Goal: Information Seeking & Learning: Find specific fact

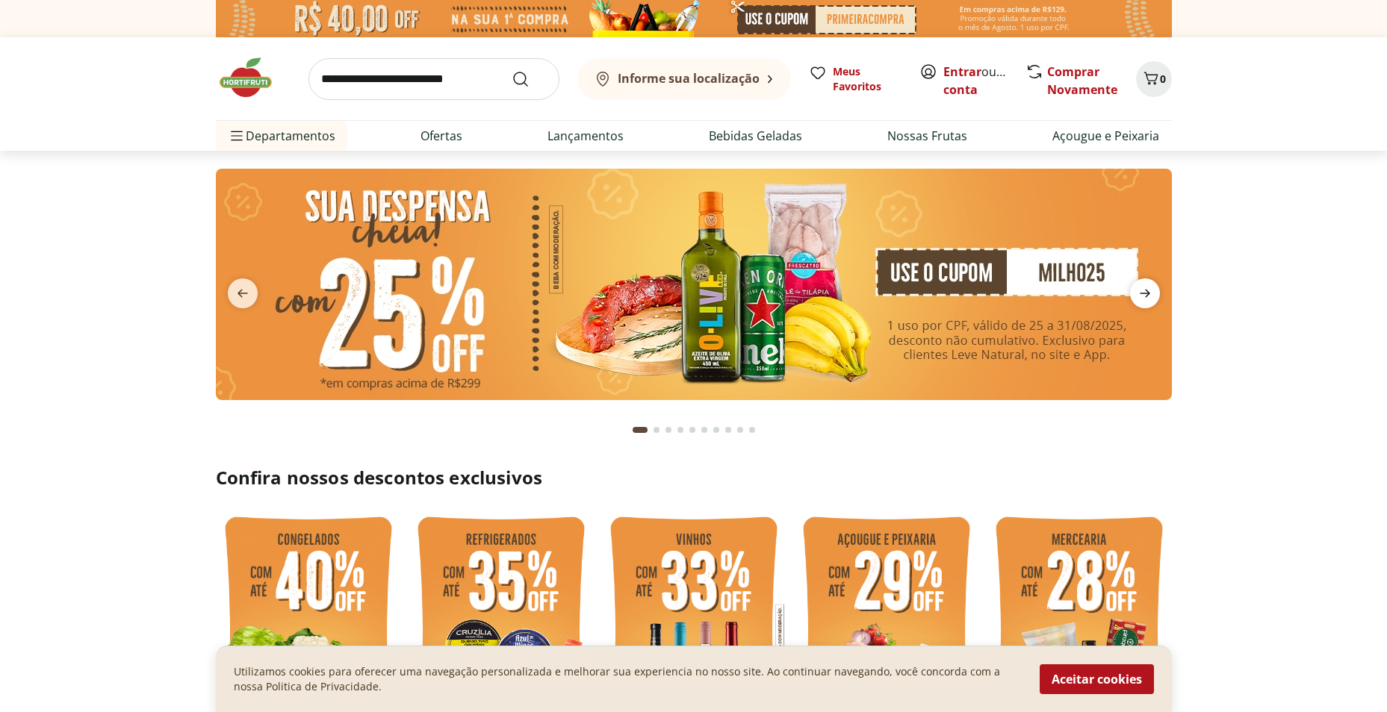
click at [1156, 294] on span "next" at bounding box center [1145, 294] width 30 height 30
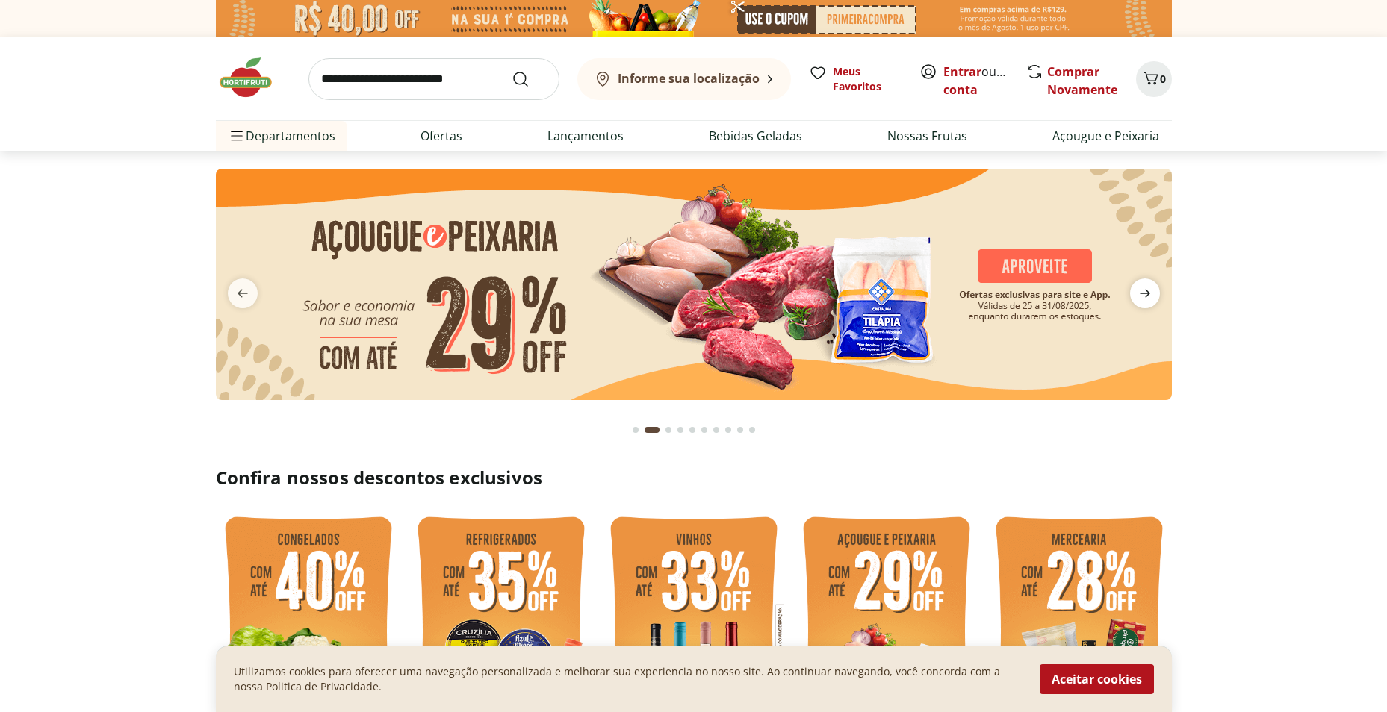
click at [1148, 298] on icon "next" at bounding box center [1145, 294] width 18 height 18
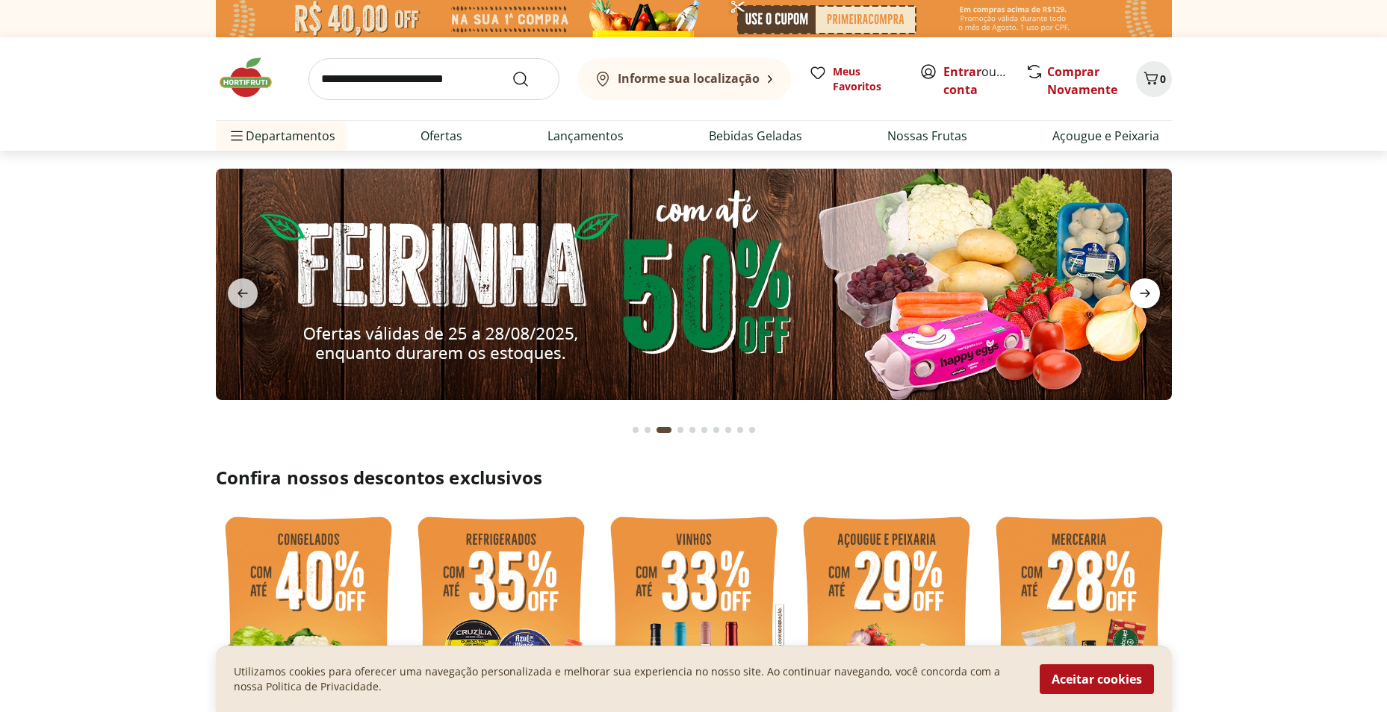
click at [1148, 298] on icon "next" at bounding box center [1145, 294] width 18 height 18
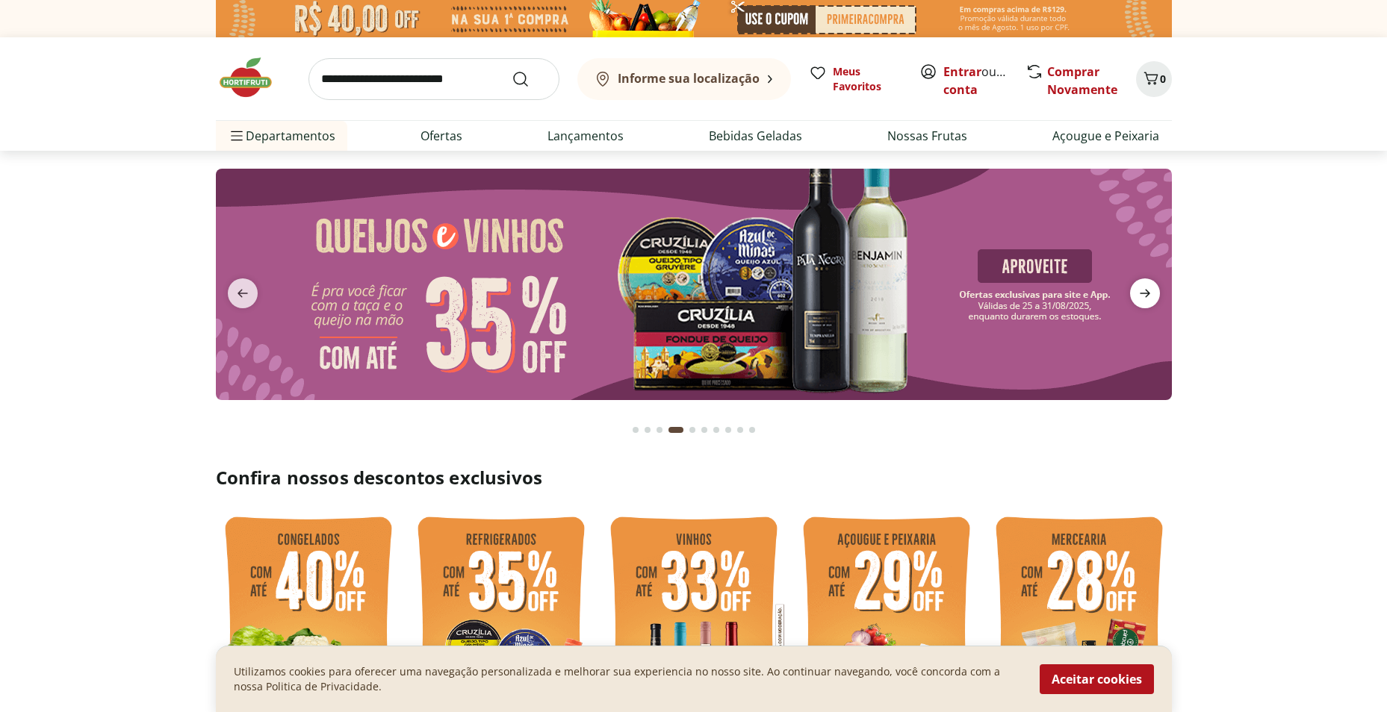
click at [1148, 298] on icon "next" at bounding box center [1145, 294] width 18 height 18
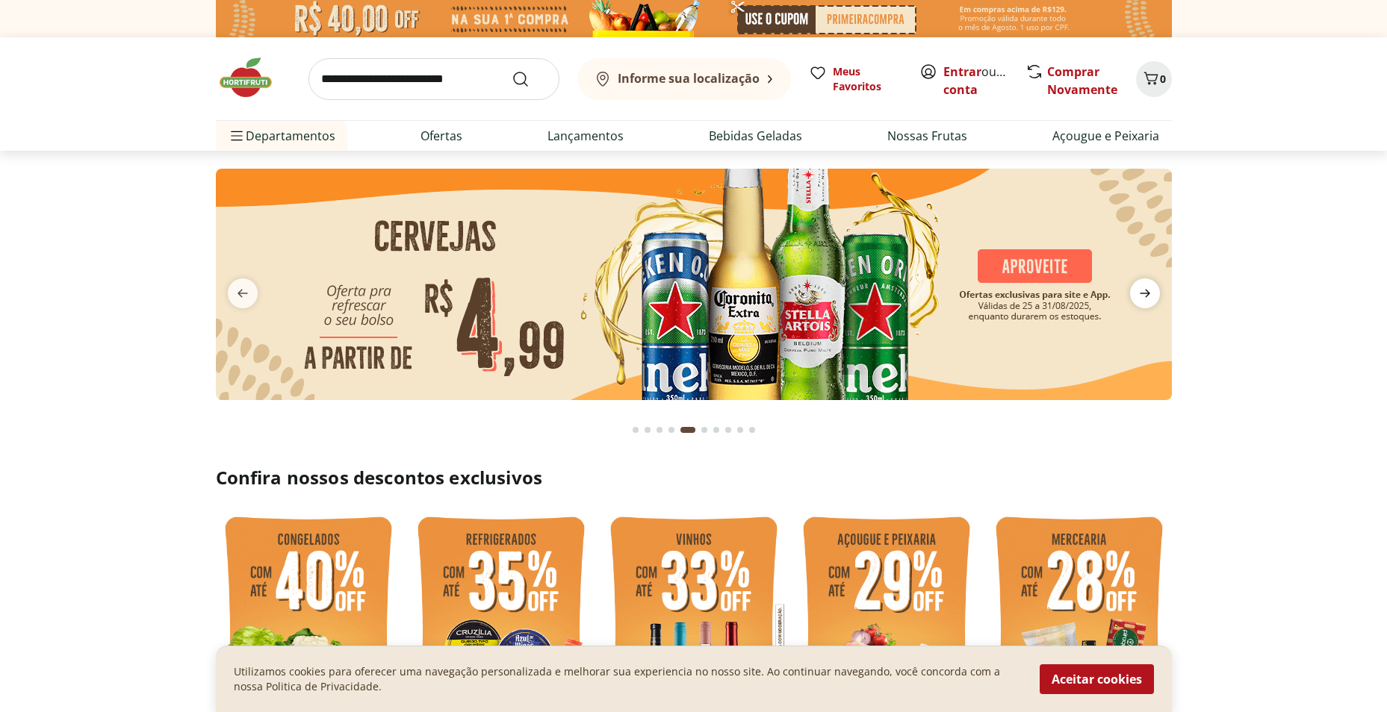
click at [1148, 298] on icon "next" at bounding box center [1145, 294] width 18 height 18
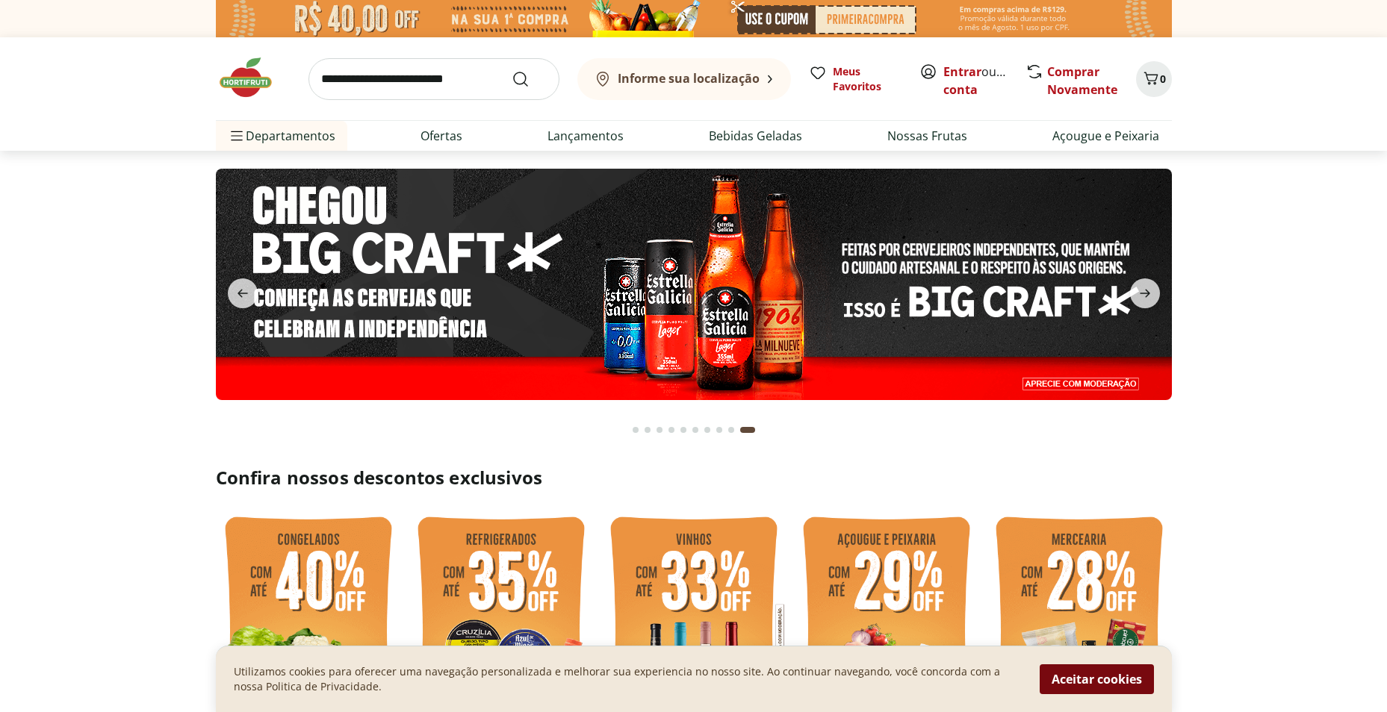
click at [1087, 679] on button "Aceitar cookies" at bounding box center [1097, 680] width 114 height 30
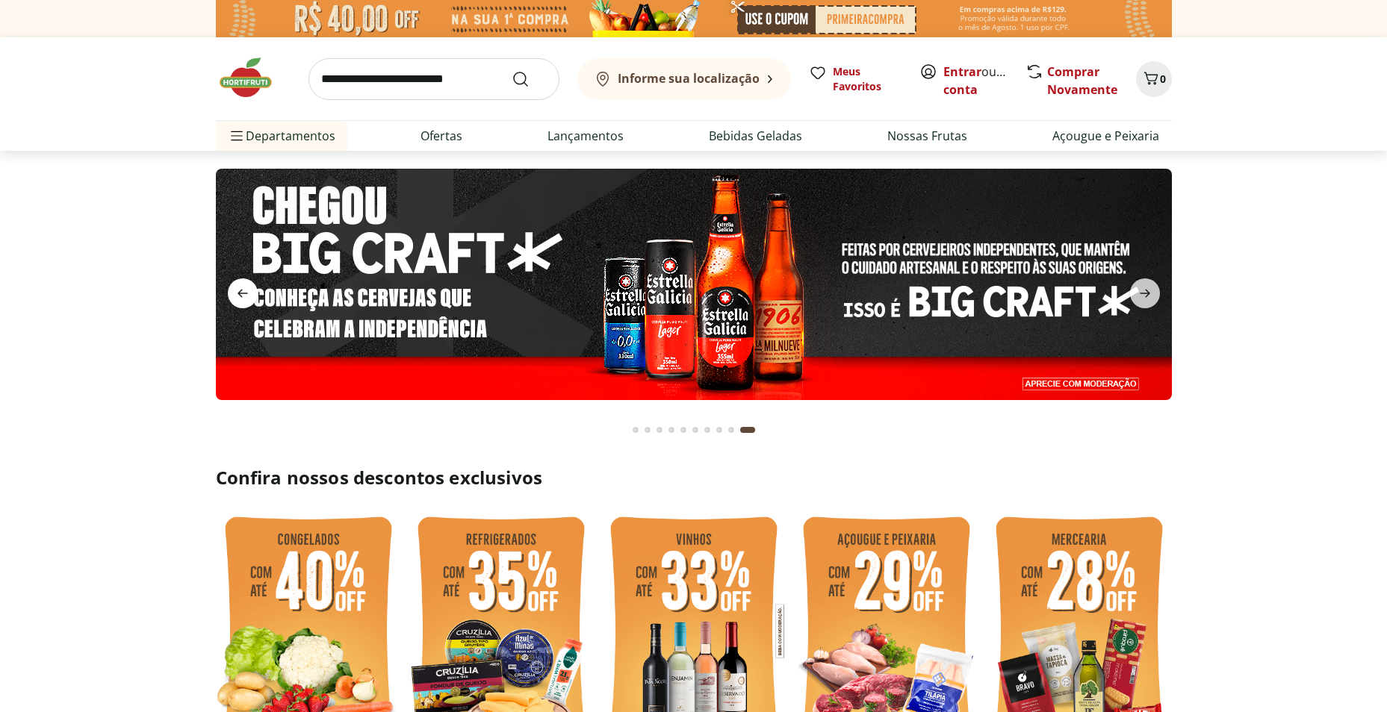
click at [240, 296] on icon "previous" at bounding box center [243, 294] width 18 height 18
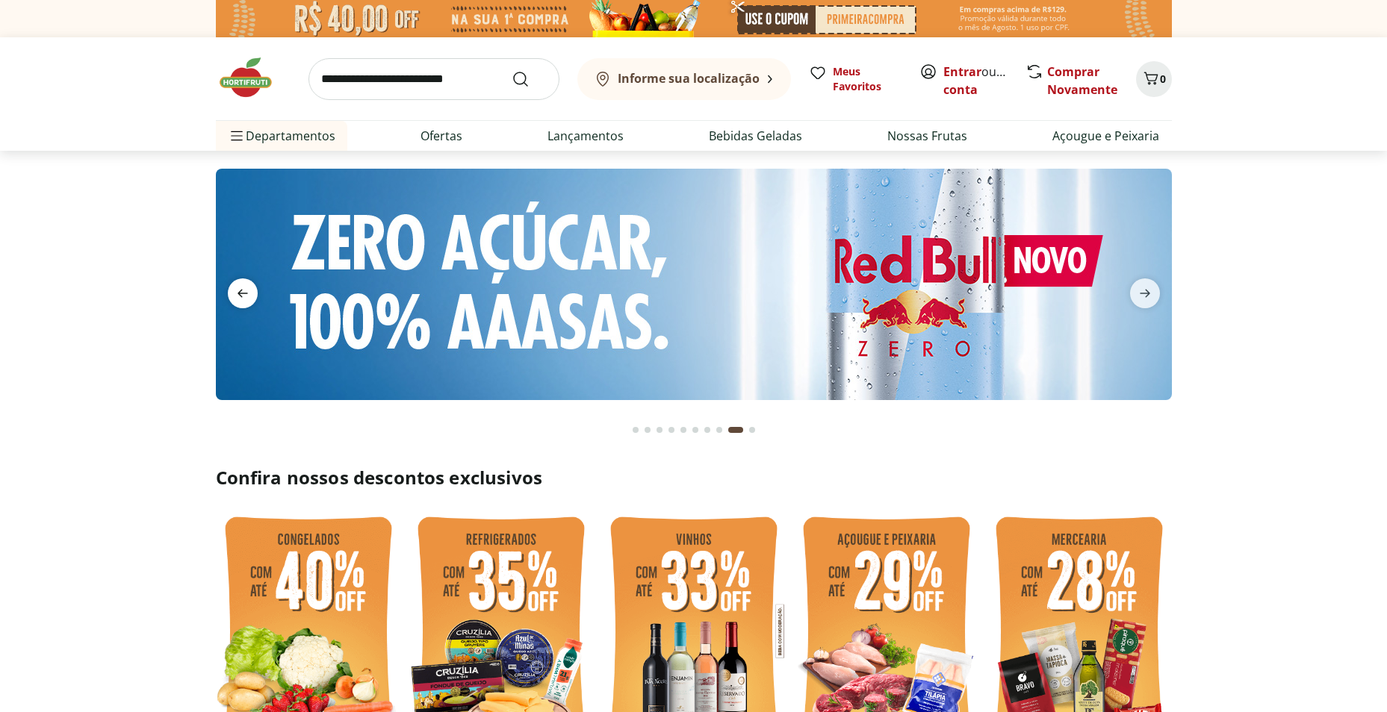
click at [243, 296] on icon "previous" at bounding box center [243, 294] width 18 height 18
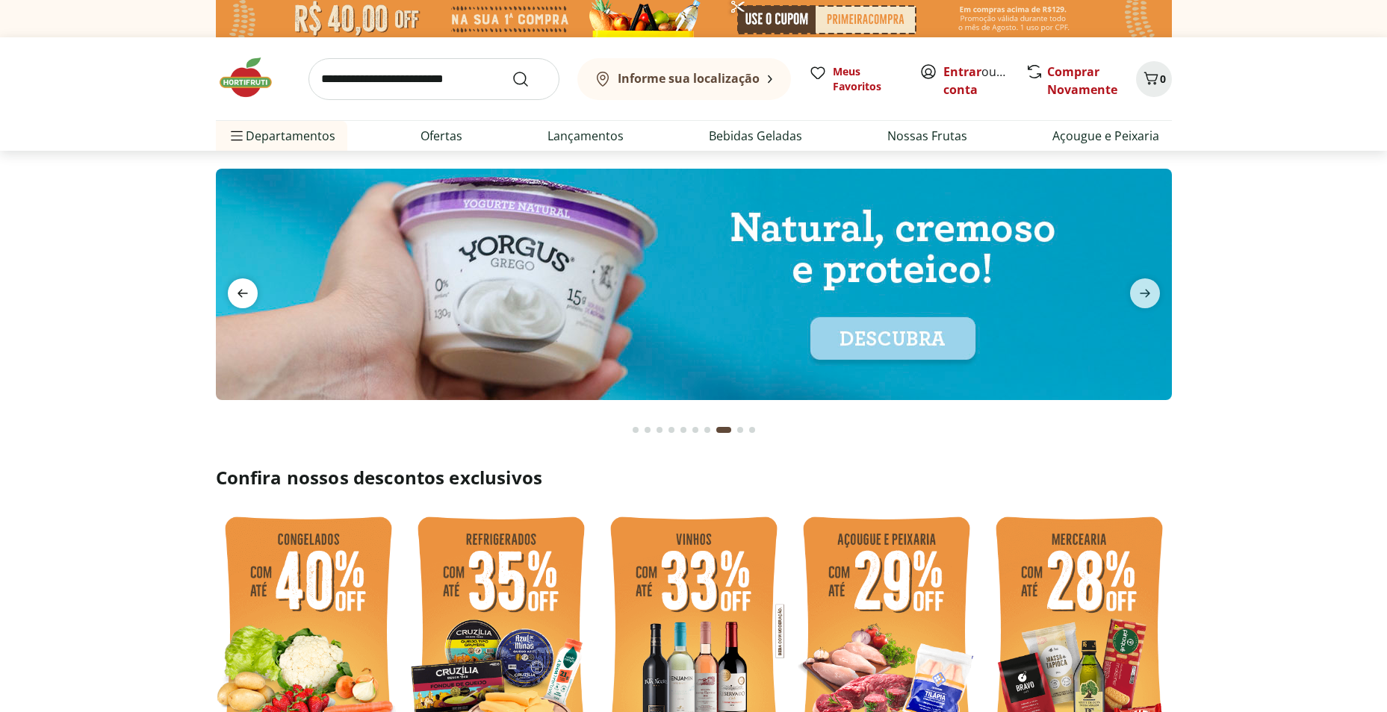
click at [243, 296] on icon "previous" at bounding box center [243, 294] width 18 height 18
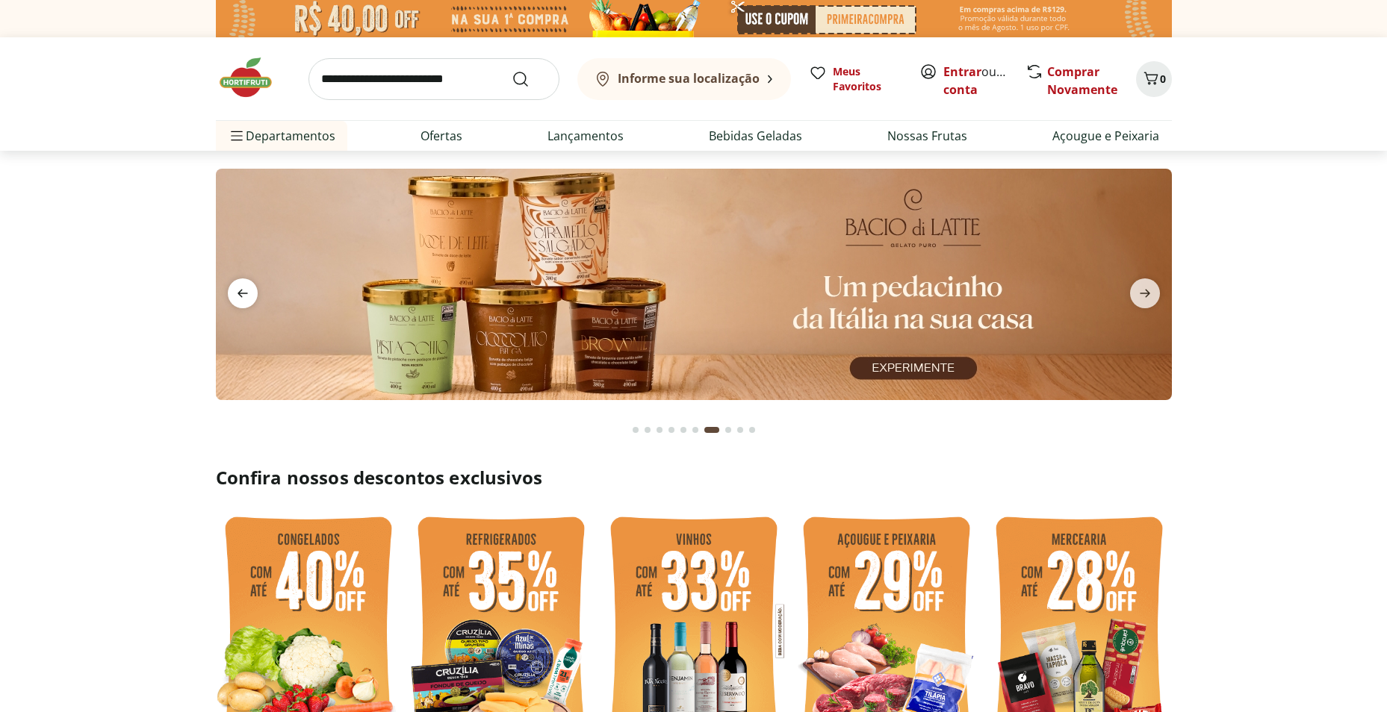
click at [243, 296] on icon "previous" at bounding box center [243, 294] width 18 height 18
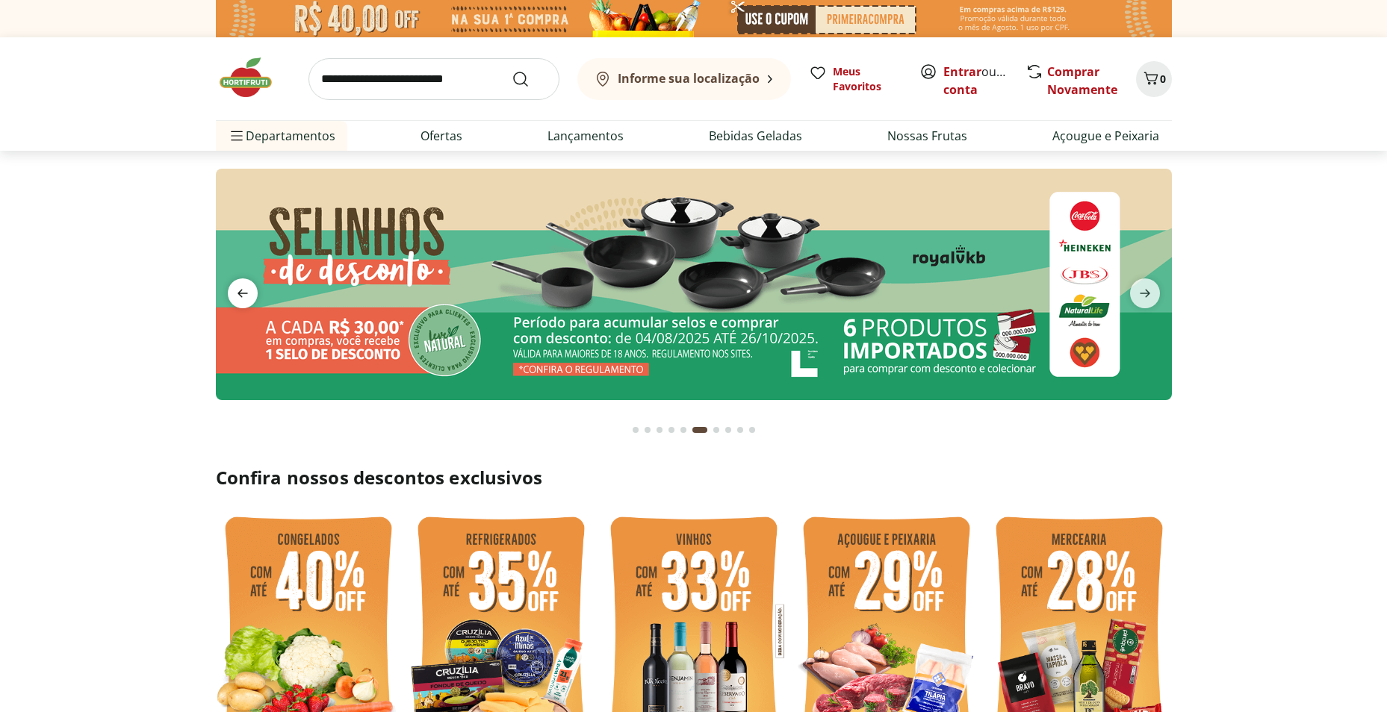
click at [243, 296] on icon "previous" at bounding box center [243, 294] width 18 height 18
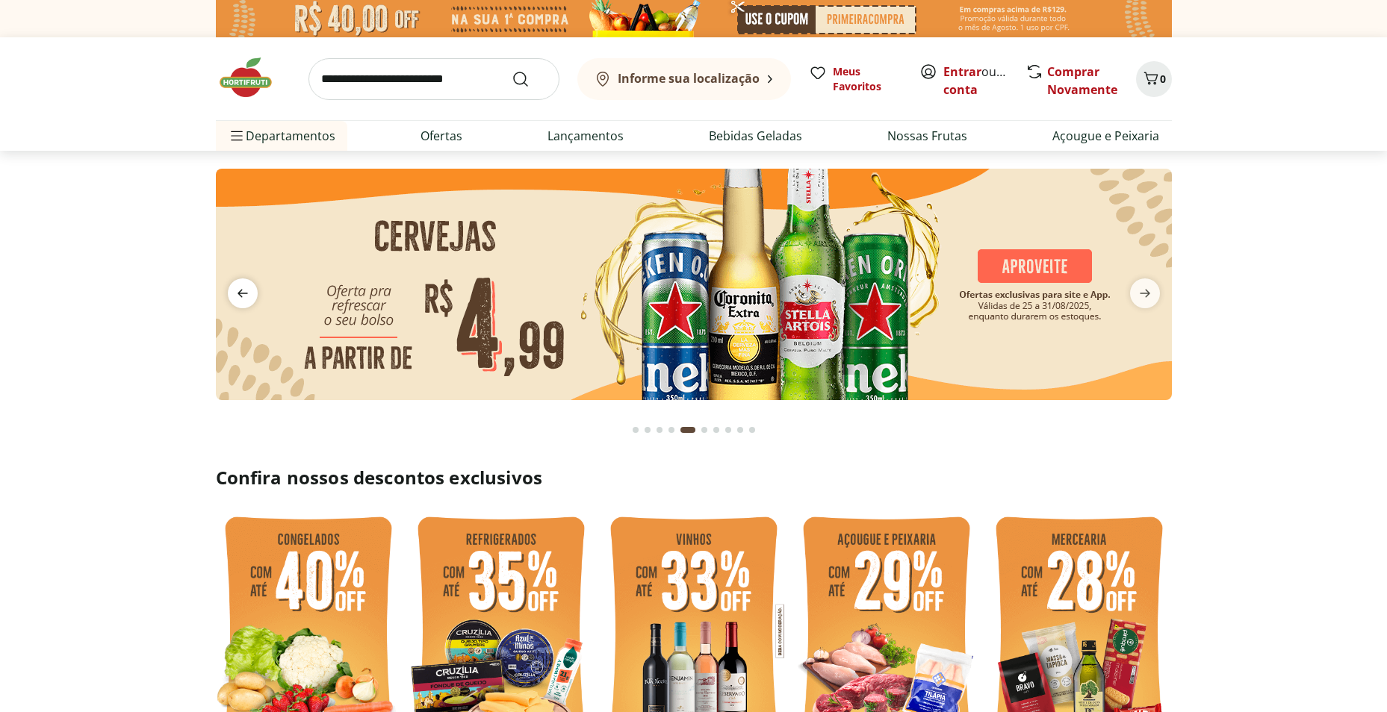
click at [243, 296] on icon "previous" at bounding box center [243, 294] width 18 height 18
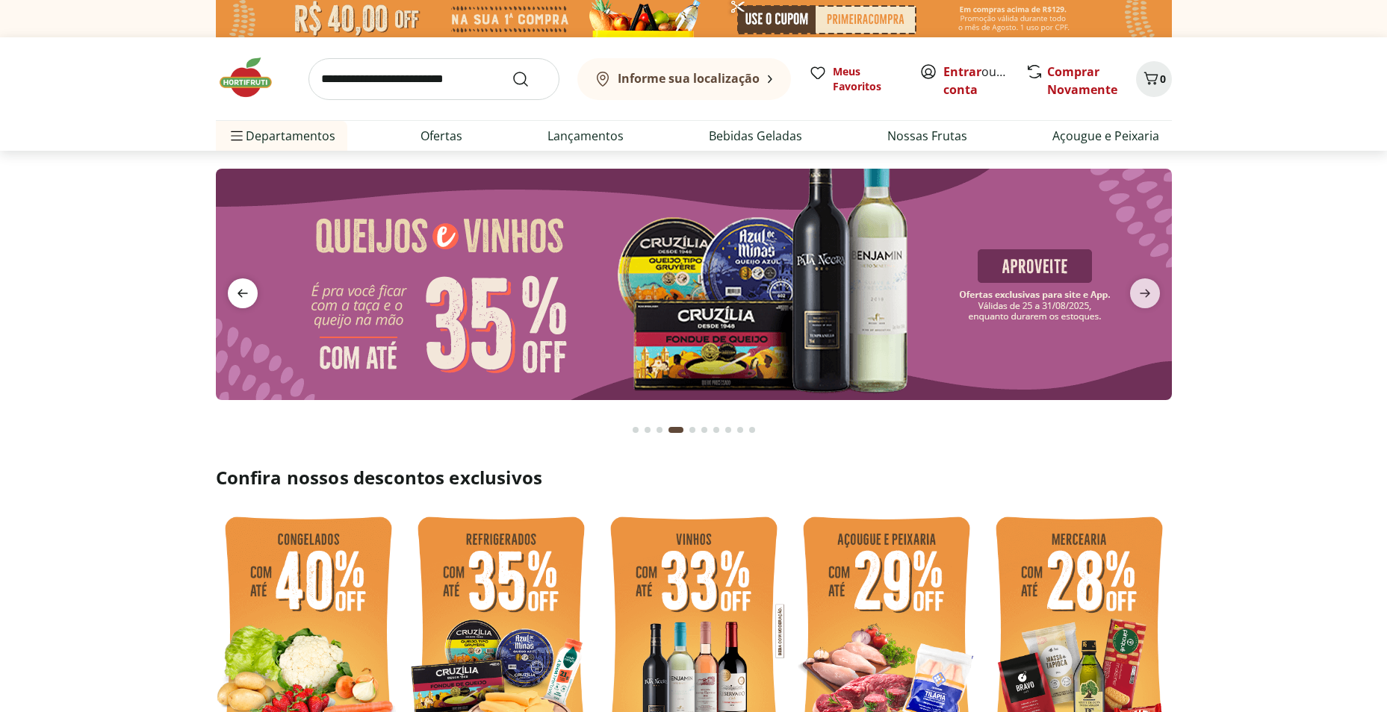
click at [243, 296] on icon "previous" at bounding box center [243, 294] width 18 height 18
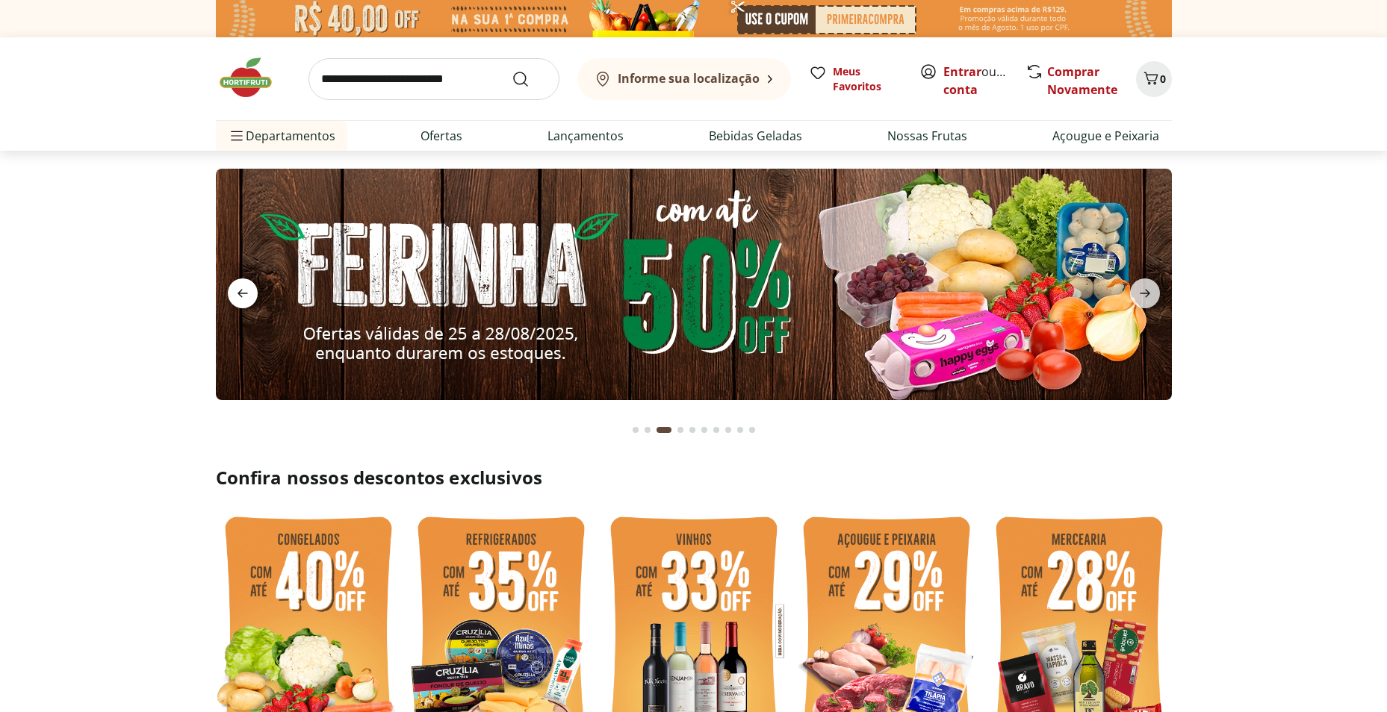
click at [239, 292] on icon "previous" at bounding box center [242, 294] width 10 height 8
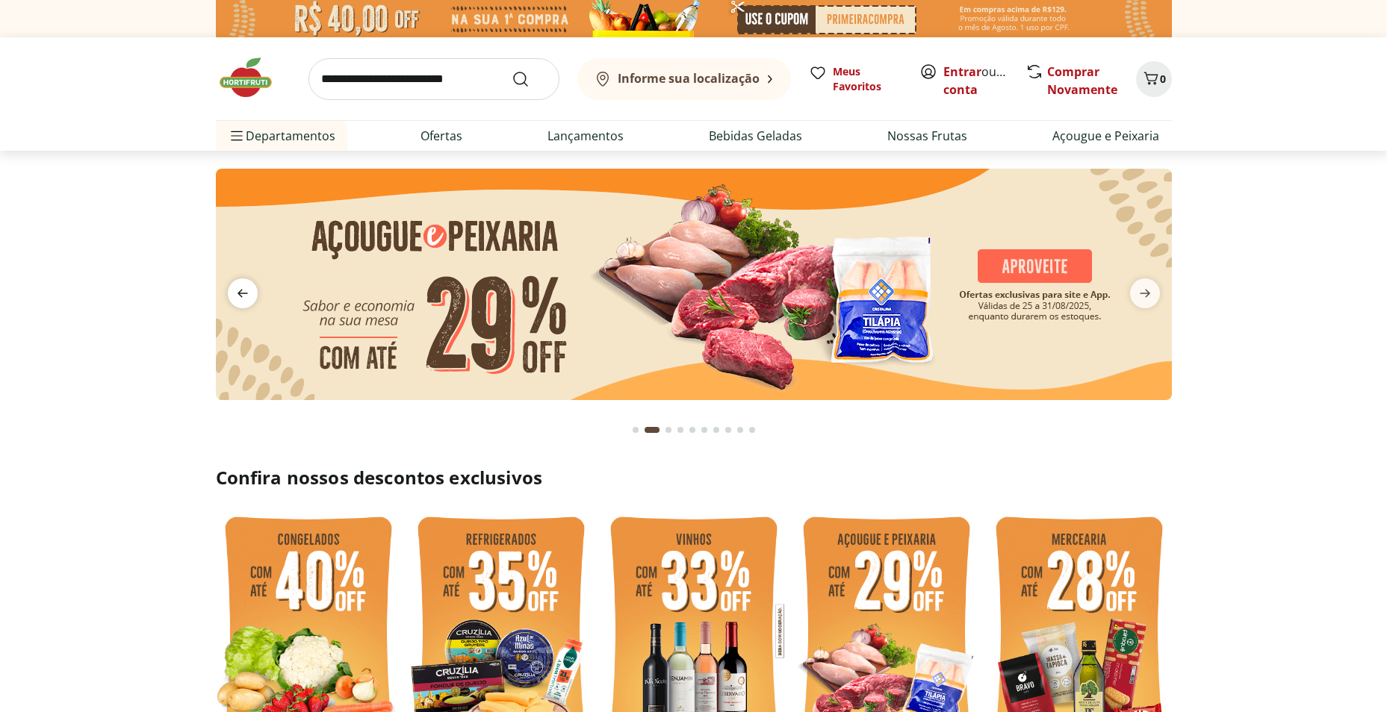
click at [237, 292] on icon "previous" at bounding box center [243, 294] width 18 height 18
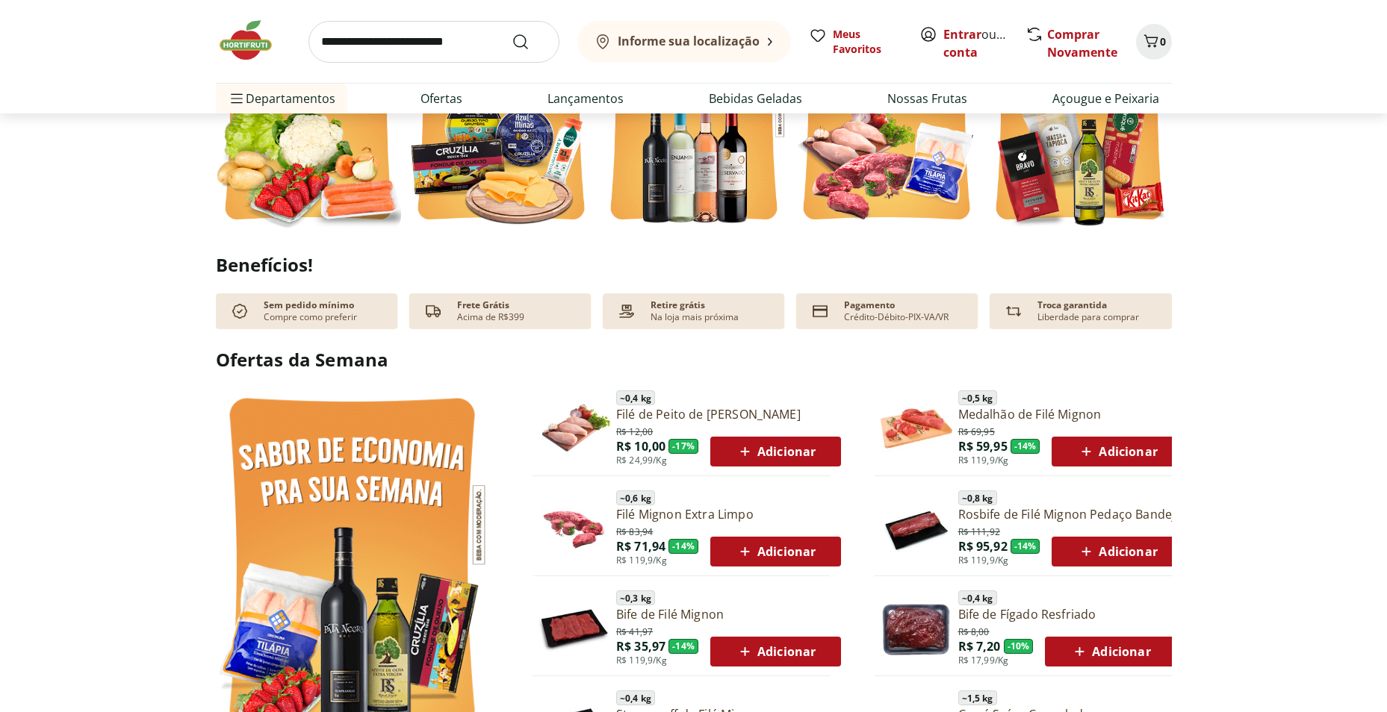
scroll to position [299, 0]
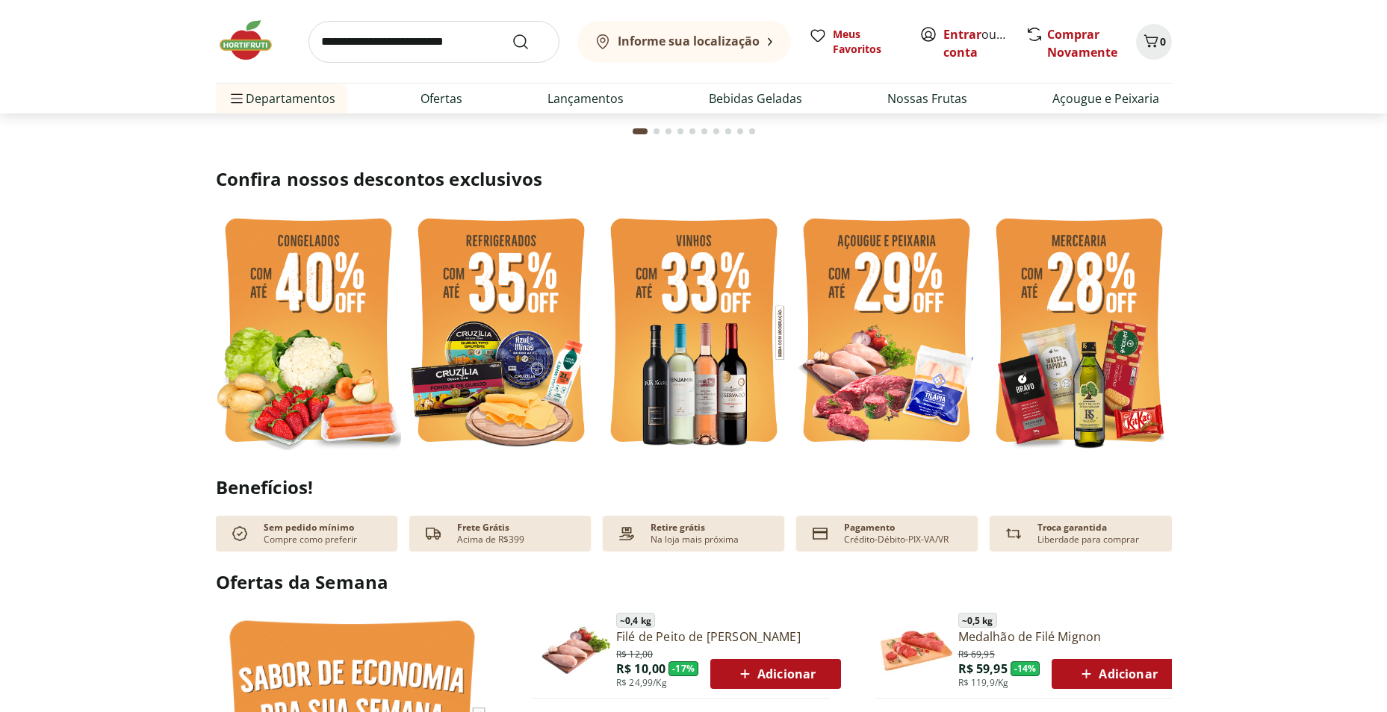
click at [338, 40] on input "search" at bounding box center [433, 42] width 251 height 42
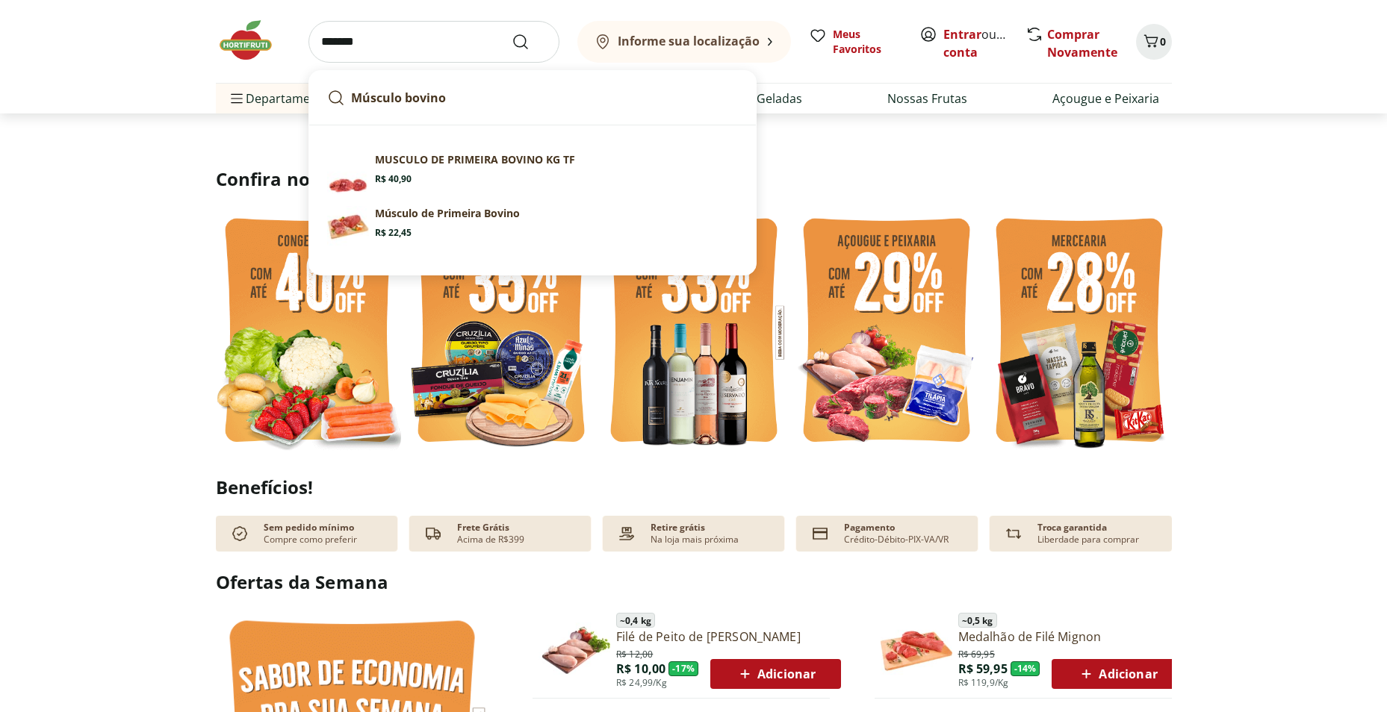
type input "*******"
click at [512, 33] on button "Submit Search" at bounding box center [530, 42] width 36 height 18
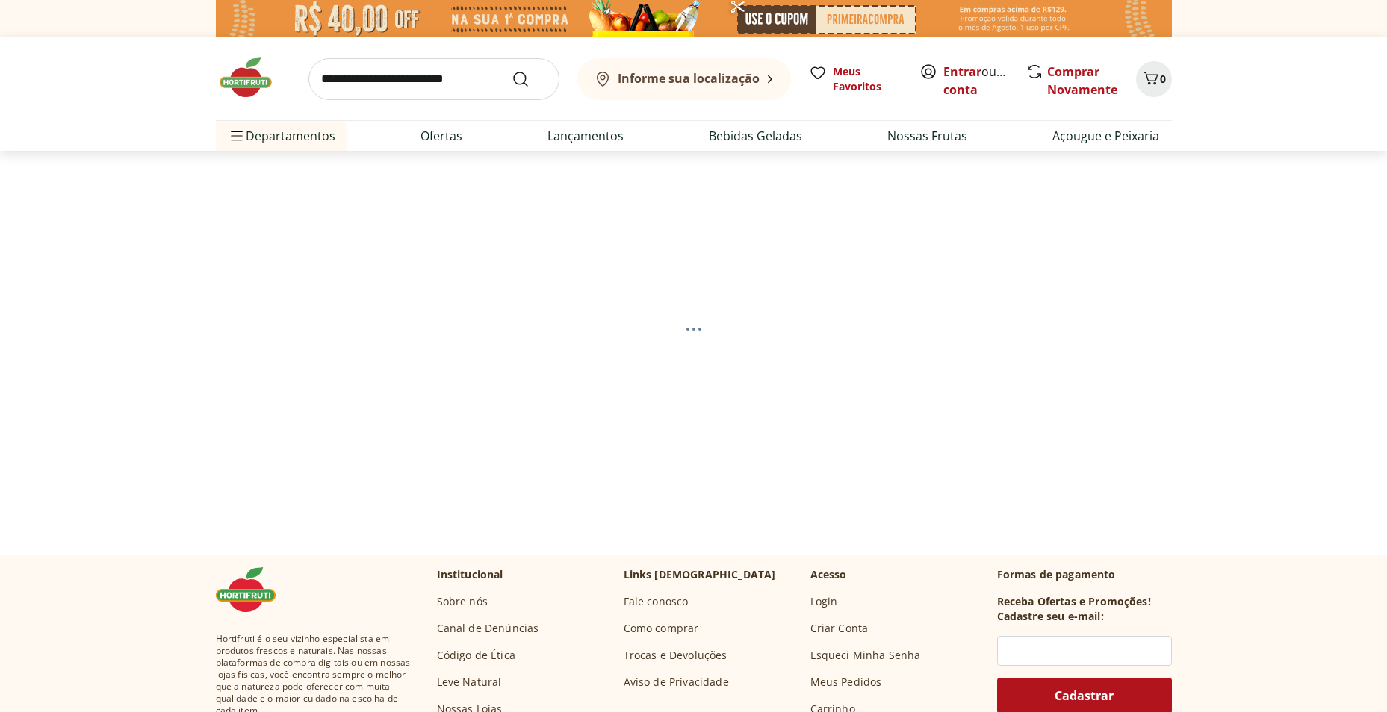
select select "**********"
